Goal: Task Accomplishment & Management: Manage account settings

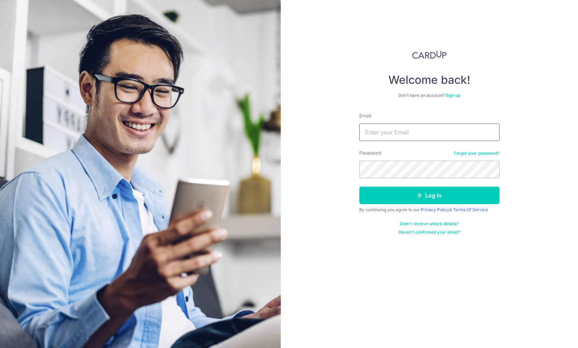
click at [437, 128] on input "Email" at bounding box center [429, 132] width 140 height 18
type input "[EMAIL_ADDRESS][DOMAIN_NAME]"
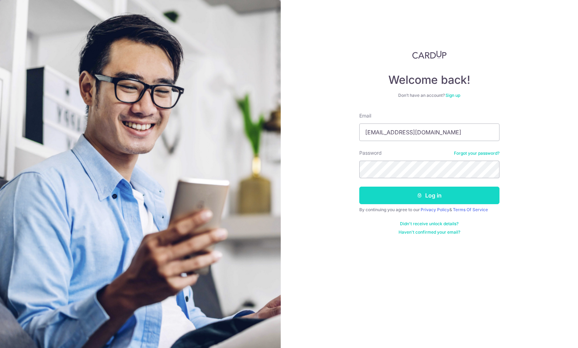
click at [436, 193] on button "Log in" at bounding box center [429, 195] width 140 height 18
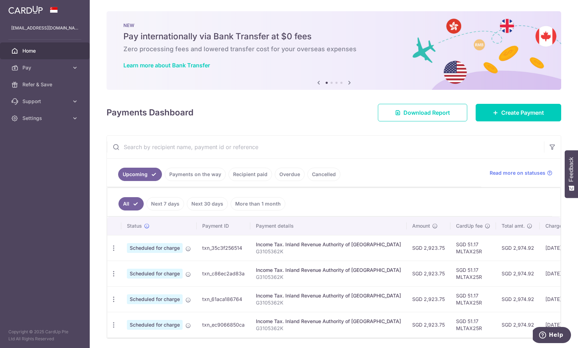
scroll to position [24, 0]
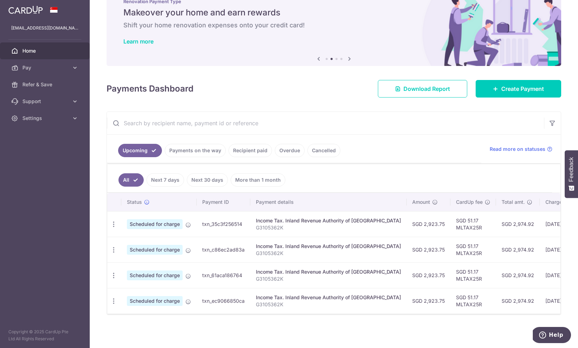
click at [255, 151] on link "Recipient paid" at bounding box center [250, 150] width 43 height 13
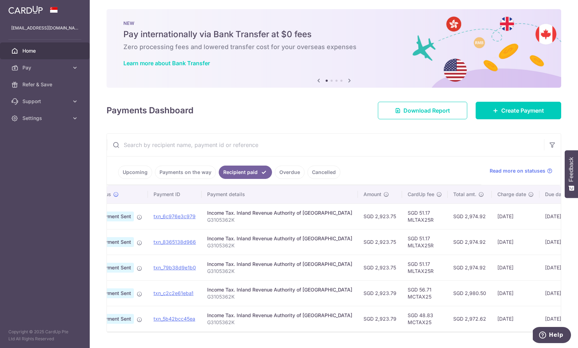
scroll to position [0, 73]
